Goal: Transaction & Acquisition: Purchase product/service

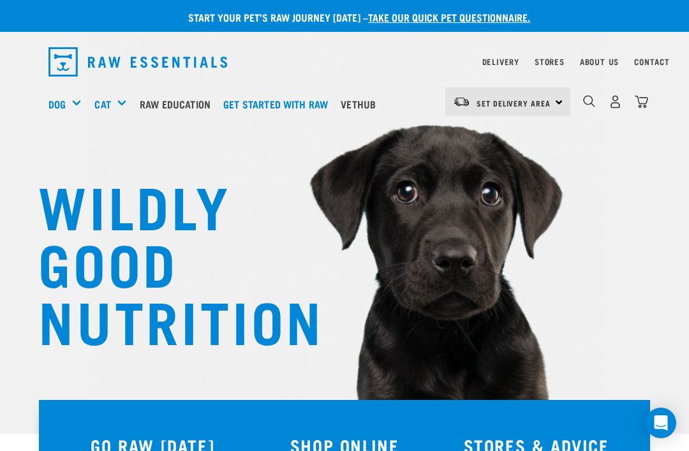
click at [617, 99] on img "dropdown navigation" at bounding box center [614, 101] width 13 height 13
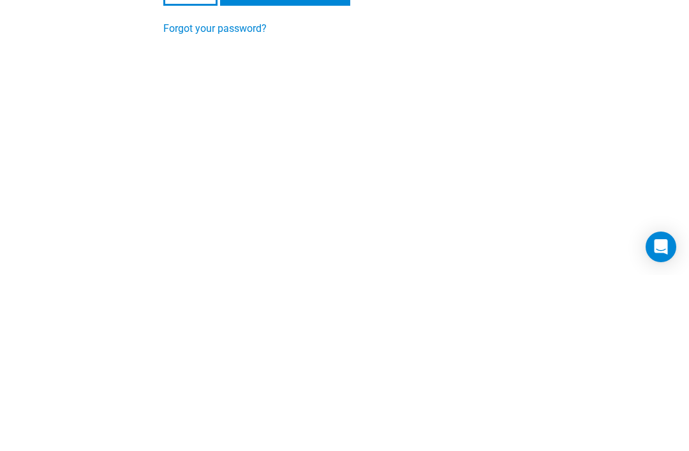
click at [191, 166] on input "Login" at bounding box center [190, 166] width 54 height 31
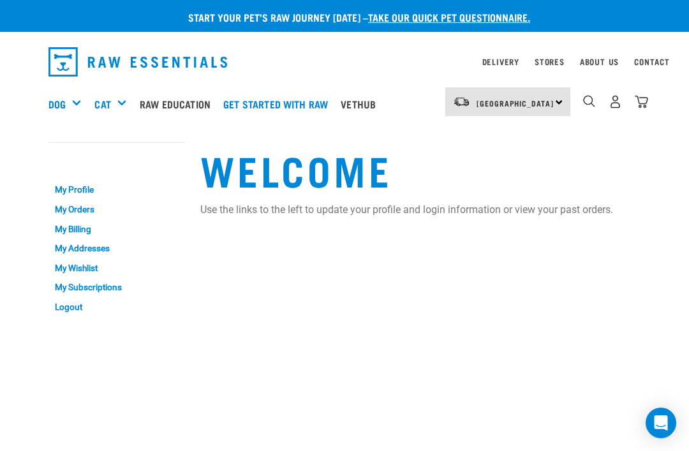
click at [0, 0] on h5 "Wildly Good Meal Packs" at bounding box center [0, 0] width 0 height 0
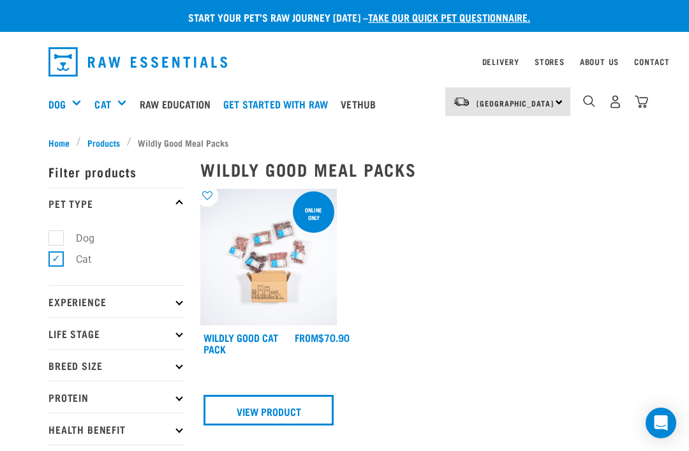
click at [251, 407] on link "View Product" at bounding box center [268, 410] width 130 height 31
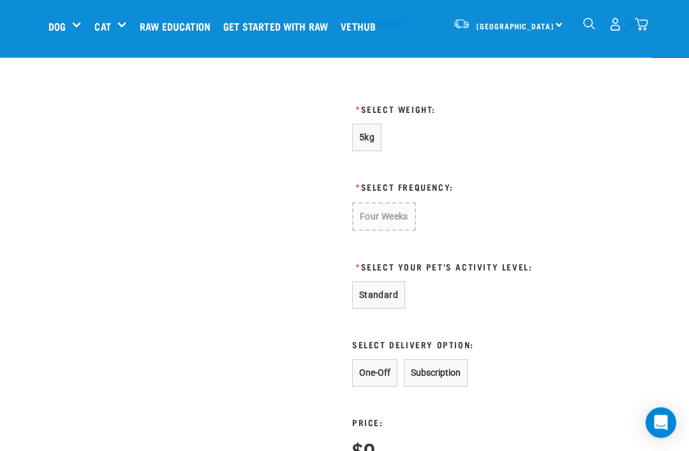
scroll to position [638, 0]
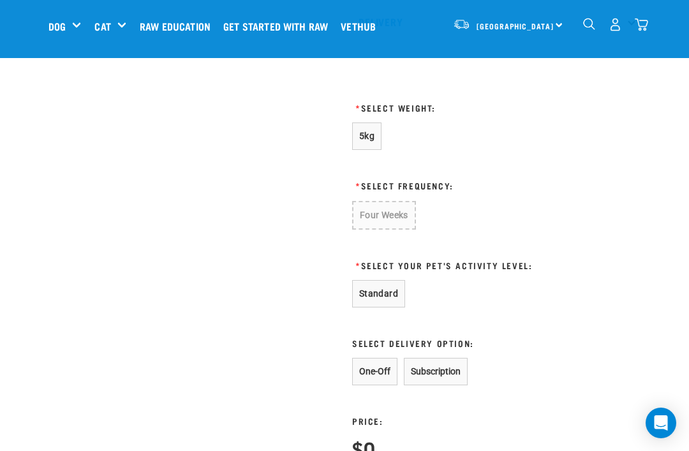
click at [367, 292] on button "Standard" at bounding box center [378, 293] width 53 height 27
click at [373, 369] on button "One-Off" at bounding box center [374, 371] width 45 height 27
click at [372, 369] on button "One-Off" at bounding box center [374, 371] width 45 height 27
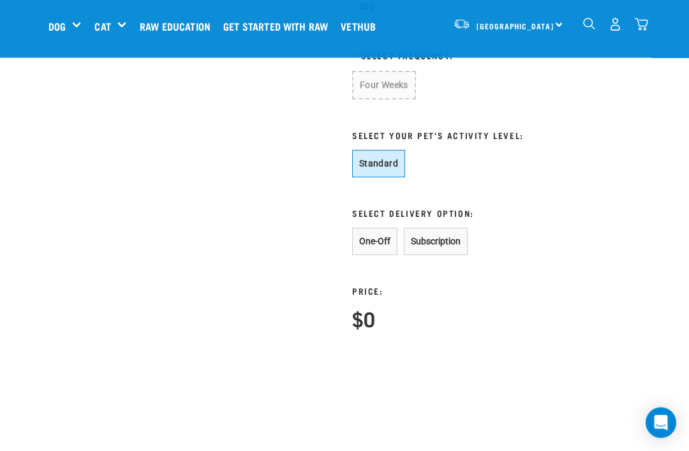
scroll to position [768, 0]
click at [376, 235] on button "One-Off" at bounding box center [374, 241] width 45 height 27
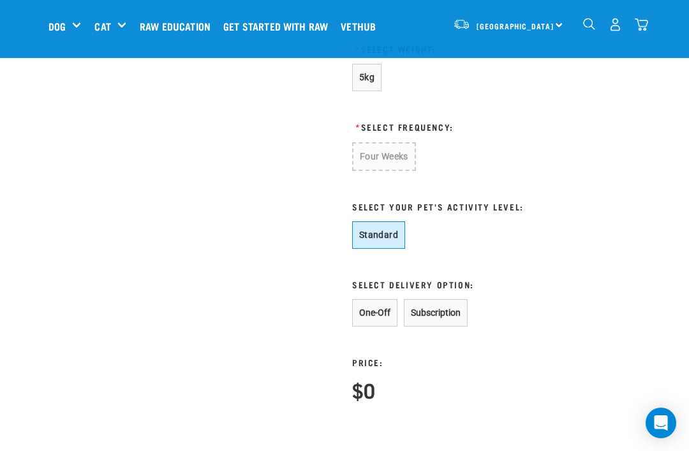
scroll to position [696, 0]
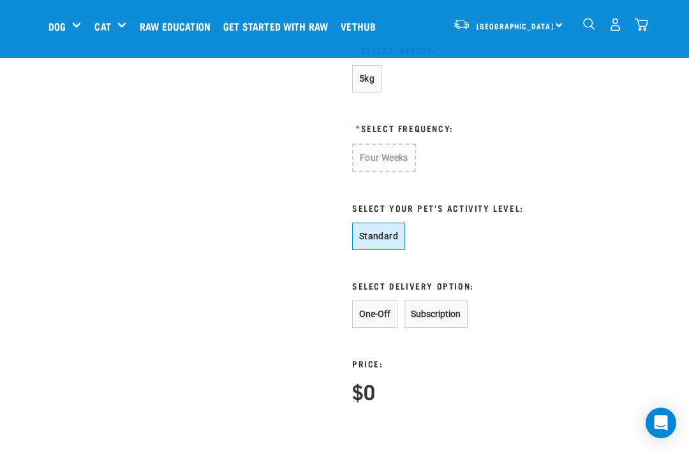
click at [373, 307] on button "One-Off" at bounding box center [374, 313] width 45 height 27
click at [372, 312] on button "One-Off" at bounding box center [374, 313] width 45 height 27
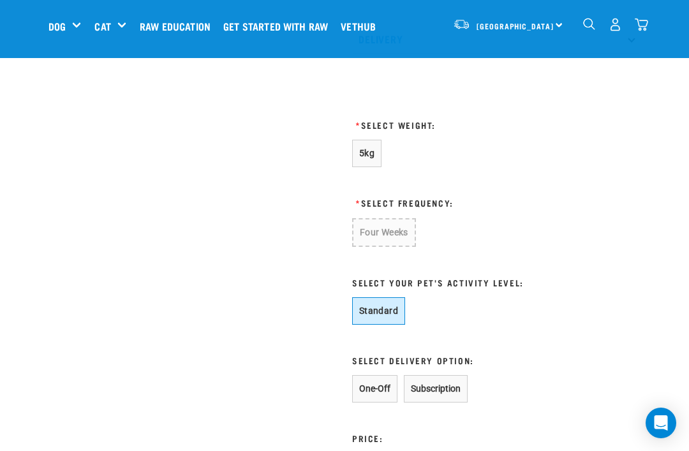
scroll to position [621, 0]
click at [362, 380] on button "One-Off" at bounding box center [374, 388] width 45 height 27
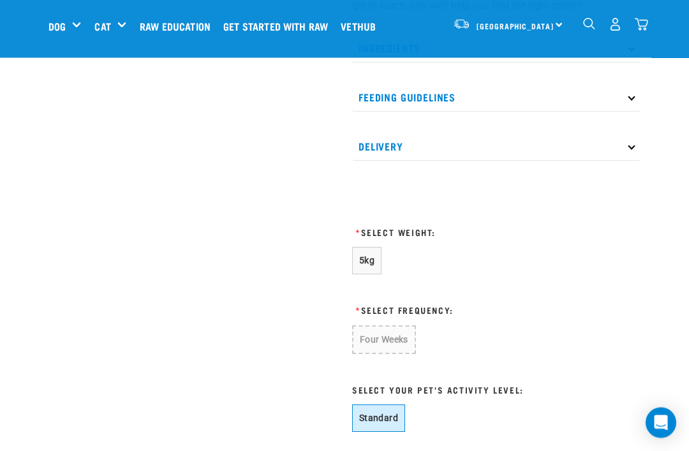
scroll to position [537, 0]
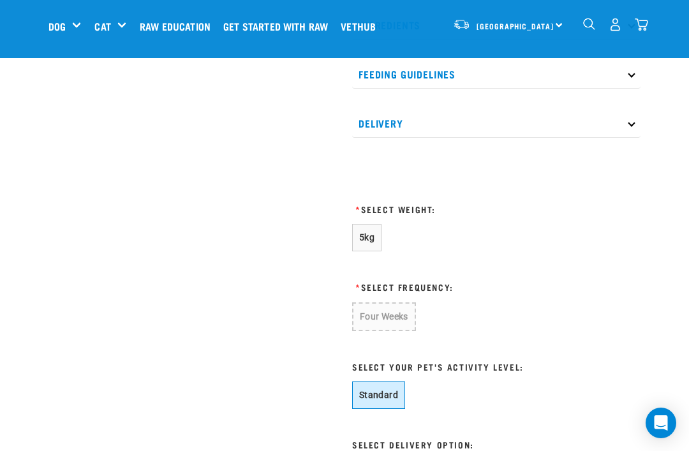
click at [363, 231] on button "5kg" at bounding box center [366, 237] width 29 height 27
click at [381, 309] on button "Four Weeks" at bounding box center [383, 315] width 62 height 27
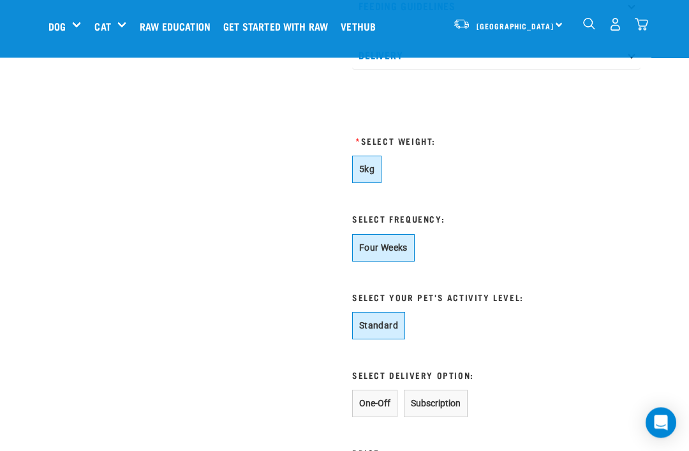
scroll to position [607, 0]
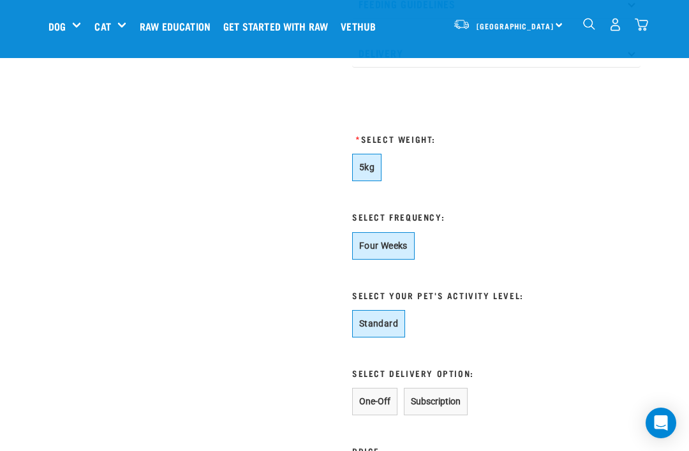
click at [371, 396] on button "One-Off" at bounding box center [374, 401] width 45 height 27
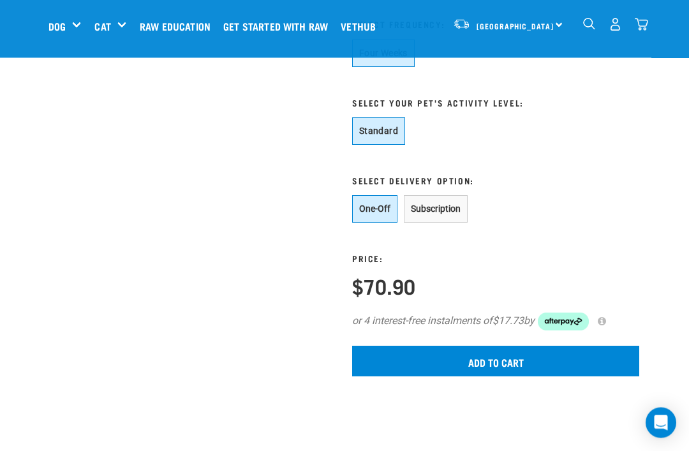
click at [472, 349] on input "Add to cart" at bounding box center [495, 361] width 287 height 31
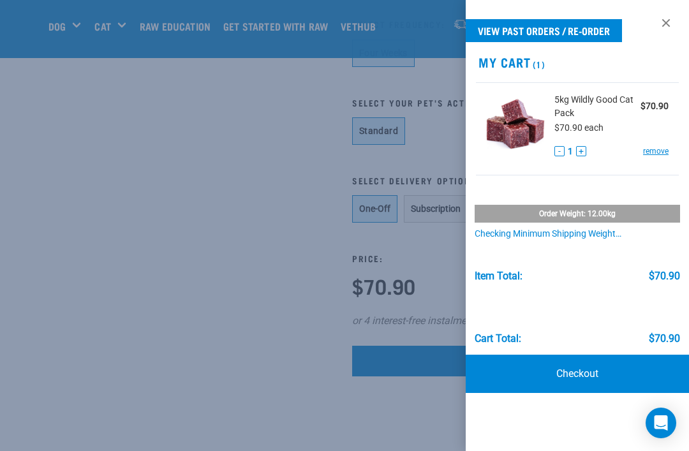
click at [571, 369] on link "Checkout" at bounding box center [576, 374] width 223 height 38
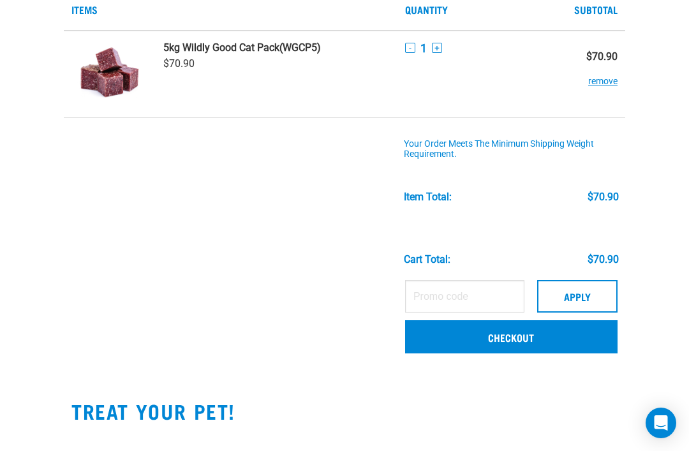
scroll to position [190, 0]
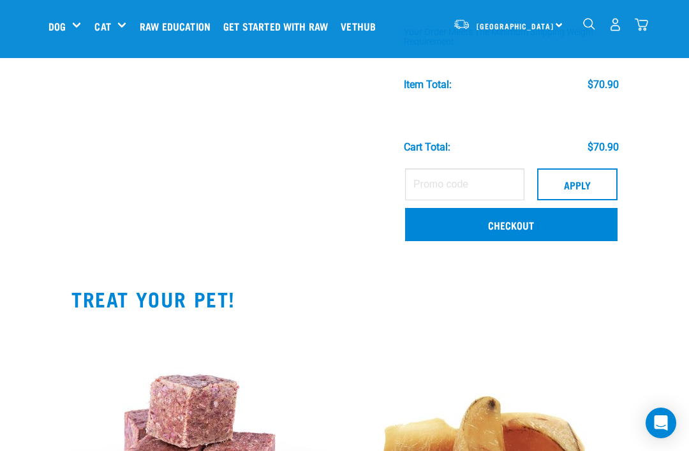
click at [510, 221] on link "Checkout" at bounding box center [511, 224] width 212 height 33
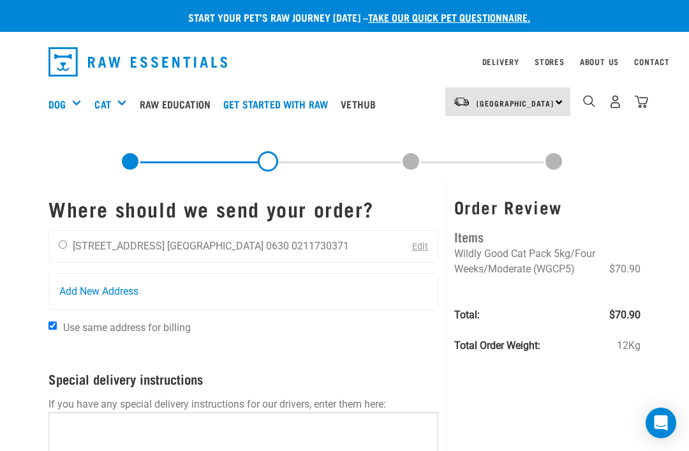
click at [61, 241] on input "radio" at bounding box center [63, 244] width 8 height 8
radio input "true"
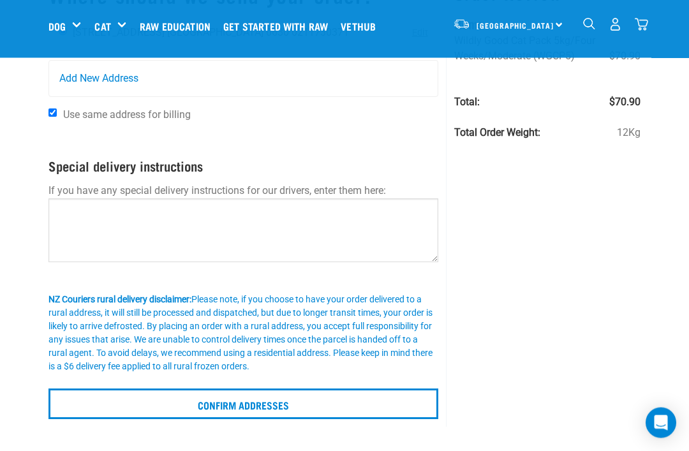
scroll to position [116, 0]
click at [215, 400] on input "Confirm addresses" at bounding box center [243, 403] width 390 height 31
click at [210, 388] on input "Confirm addresses" at bounding box center [243, 403] width 390 height 31
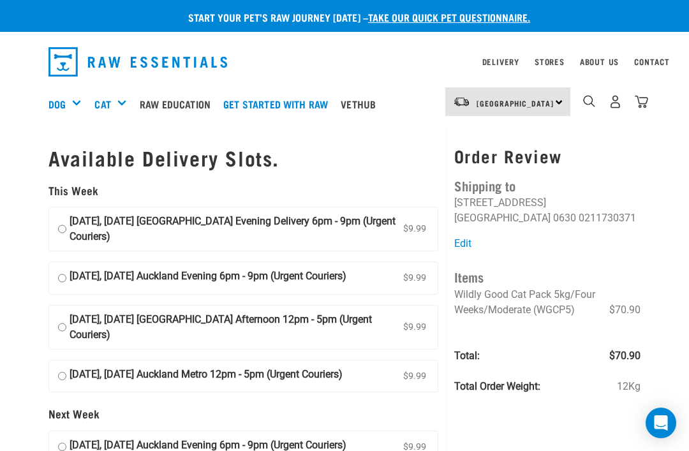
click at [64, 216] on input "[DATE], [DATE] [GEOGRAPHIC_DATA] Evening Delivery 6pm - 9pm (Urgent Couriers) $…" at bounding box center [62, 229] width 8 height 31
radio input "true"
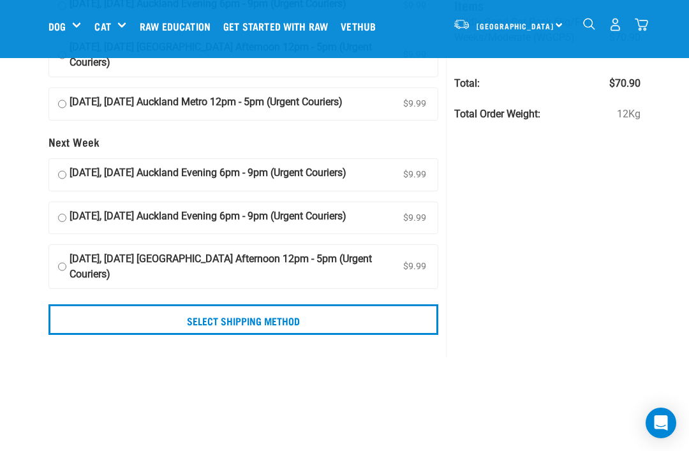
scroll to position [184, 0]
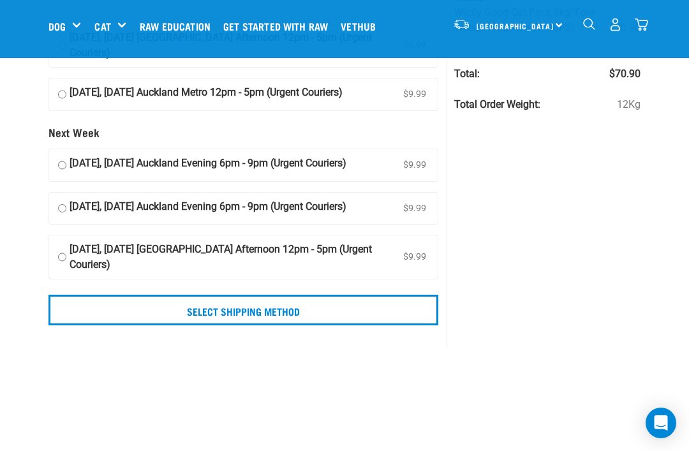
click at [216, 305] on input "Select Shipping Method" at bounding box center [243, 310] width 390 height 31
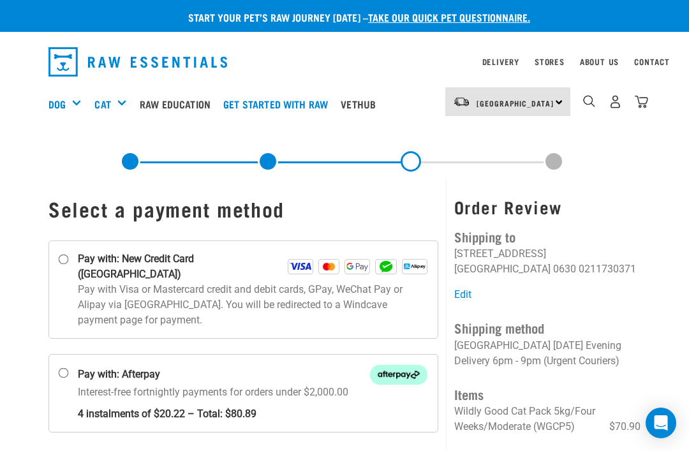
click at [64, 257] on input "Pay with: New Credit Card ([GEOGRAPHIC_DATA])" at bounding box center [64, 259] width 10 height 10
radio input "true"
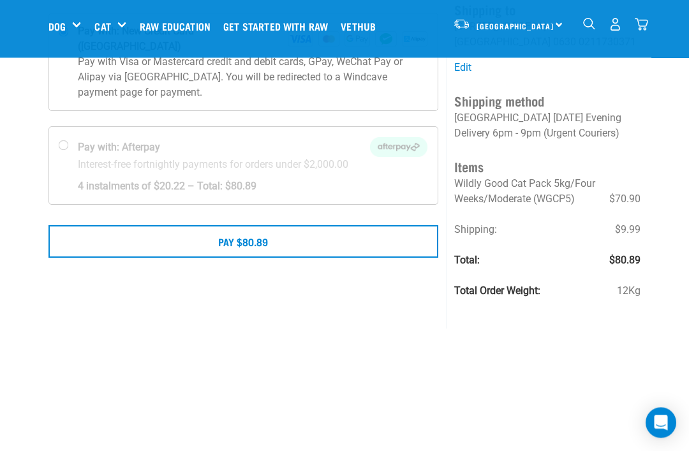
scroll to position [129, 0]
click at [239, 228] on button "Pay $80.89" at bounding box center [243, 242] width 390 height 32
